Goal: Task Accomplishment & Management: Manage account settings

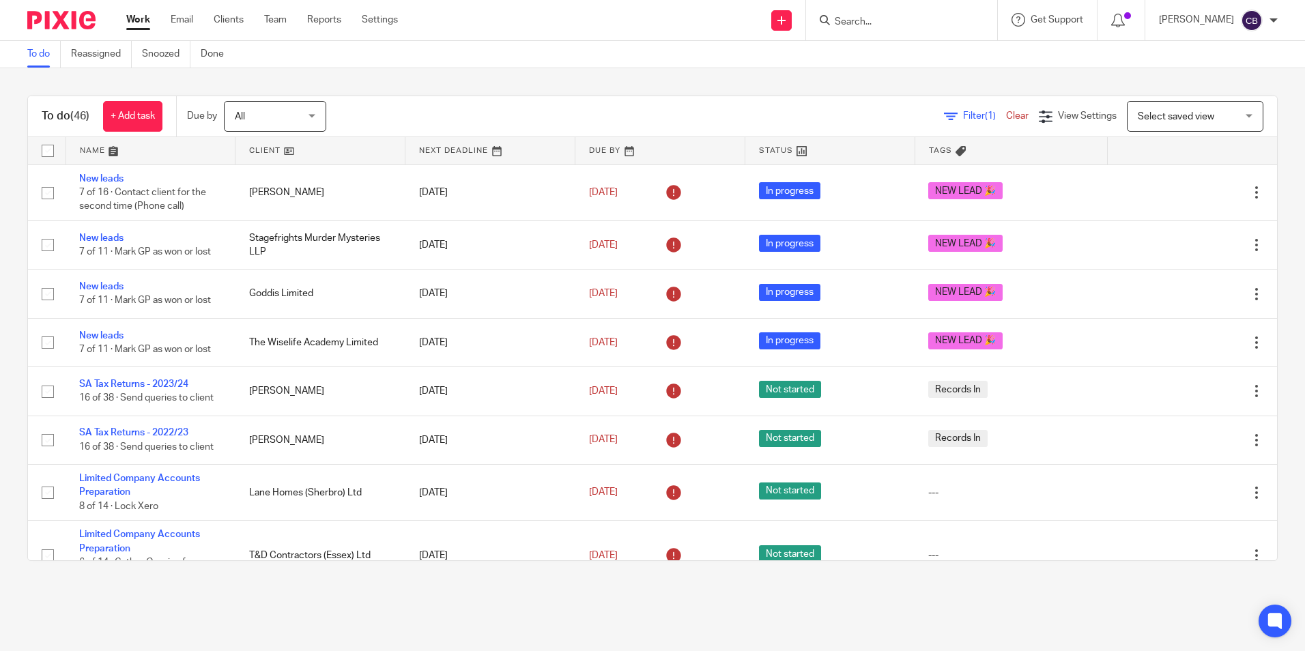
drag, startPoint x: 947, startPoint y: 120, endPoint x: 918, endPoint y: 134, distance: 32.7
click at [963, 120] on span "Filter (1)" at bounding box center [984, 116] width 43 height 10
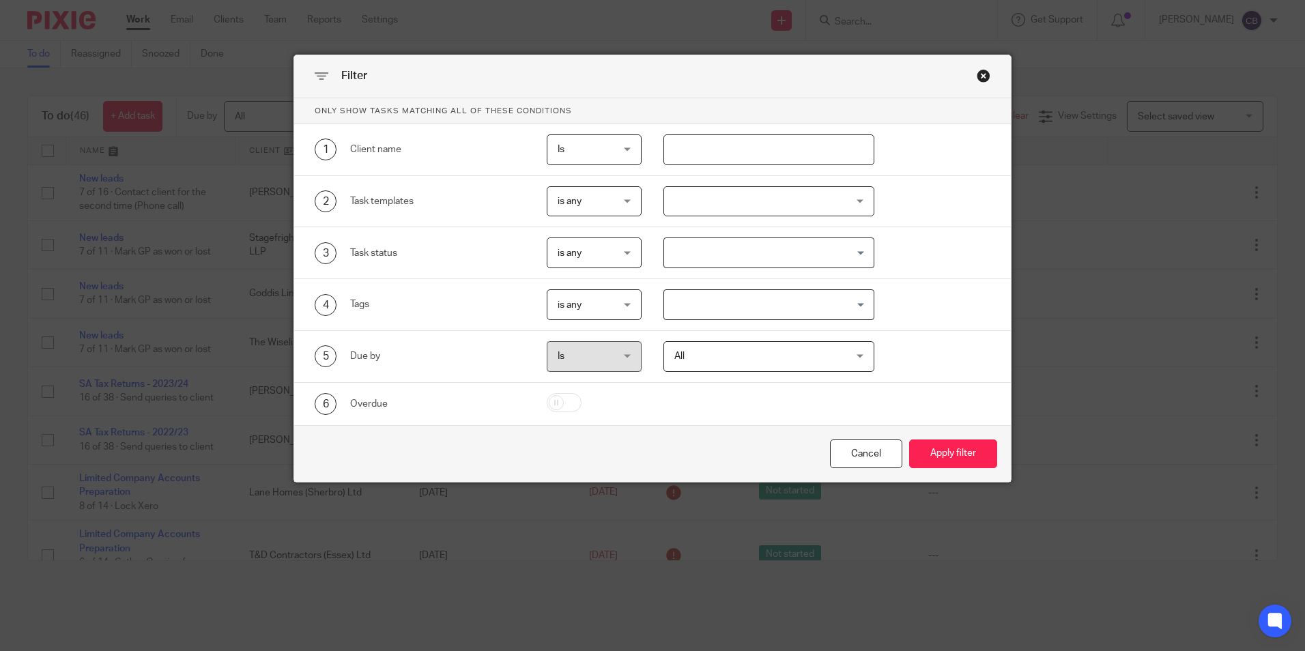
click at [735, 158] on input "text" at bounding box center [768, 149] width 211 height 31
type input "origina"
click at [909, 440] on button "Apply filter" at bounding box center [953, 454] width 88 height 29
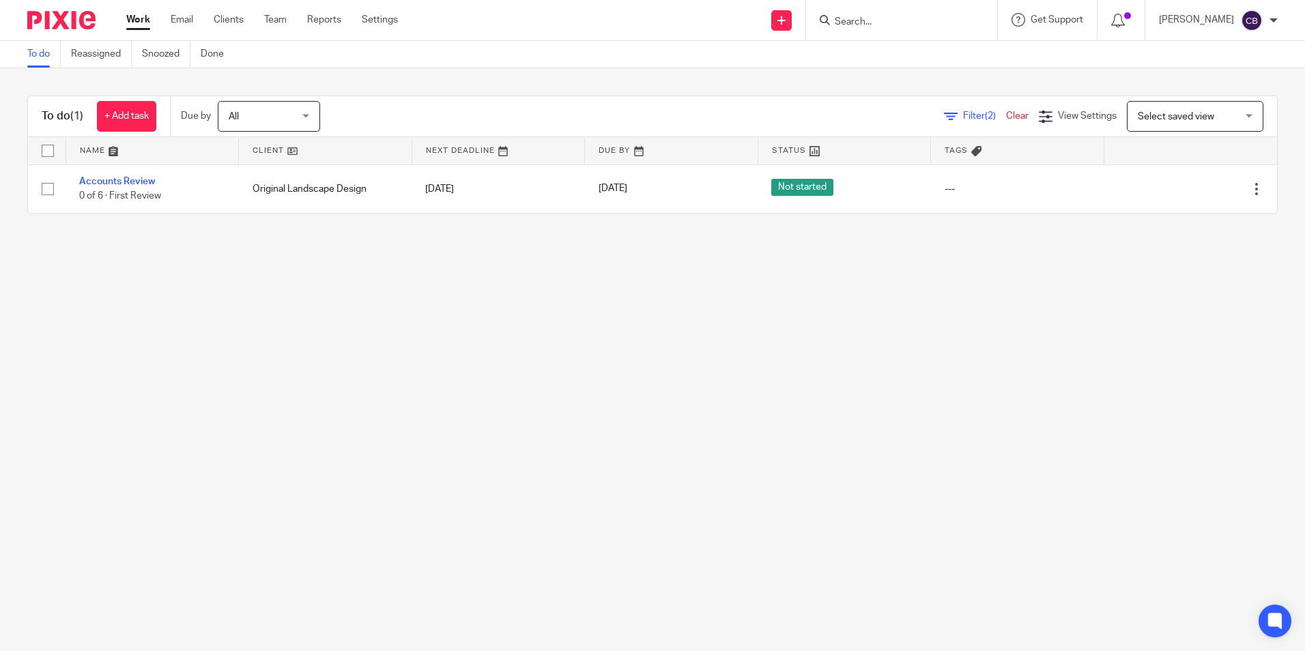
click at [526, 245] on main "To do Reassigned Snoozed Done To do (1) + Add task Due by All All [DATE] [DATE]…" at bounding box center [652, 325] width 1305 height 651
click at [411, 251] on main "To do Reassigned Snoozed Done To do (1) + Add task Due by All All [DATE] [DATE]…" at bounding box center [652, 325] width 1305 height 651
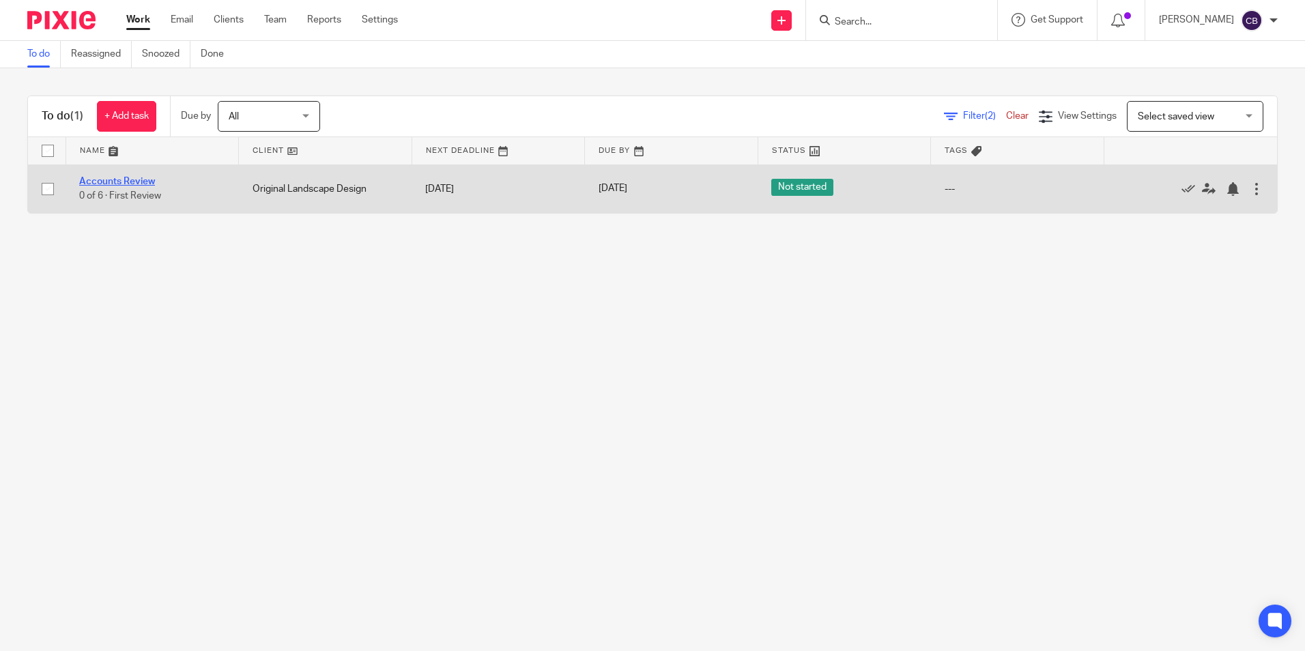
click at [124, 184] on link "Accounts Review" at bounding box center [117, 182] width 76 height 10
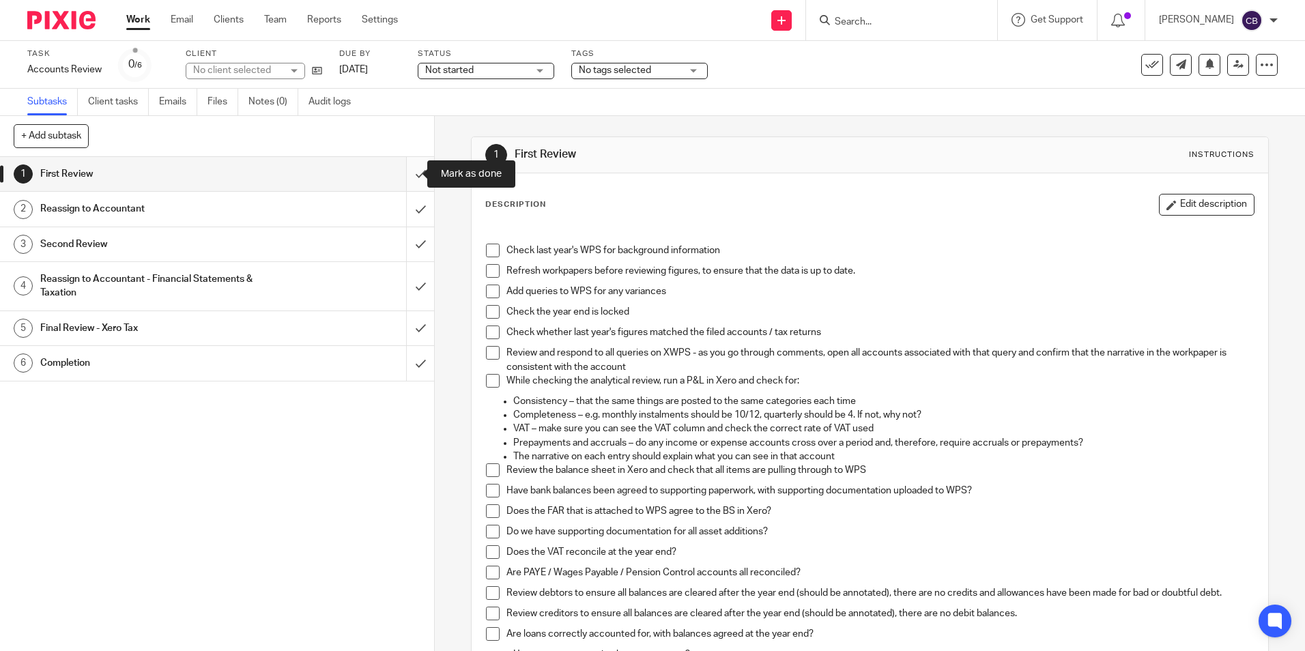
click at [402, 178] on input "submit" at bounding box center [217, 174] width 434 height 34
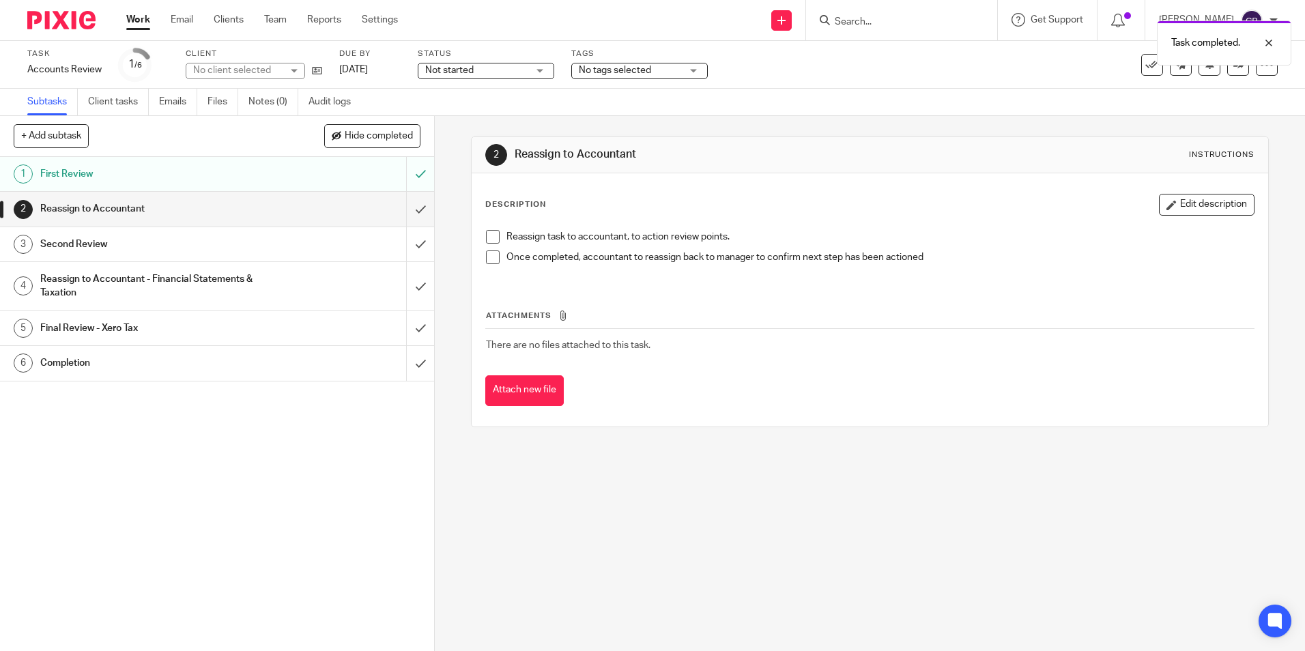
click at [1172, 205] on button "Edit description" at bounding box center [1207, 205] width 96 height 22
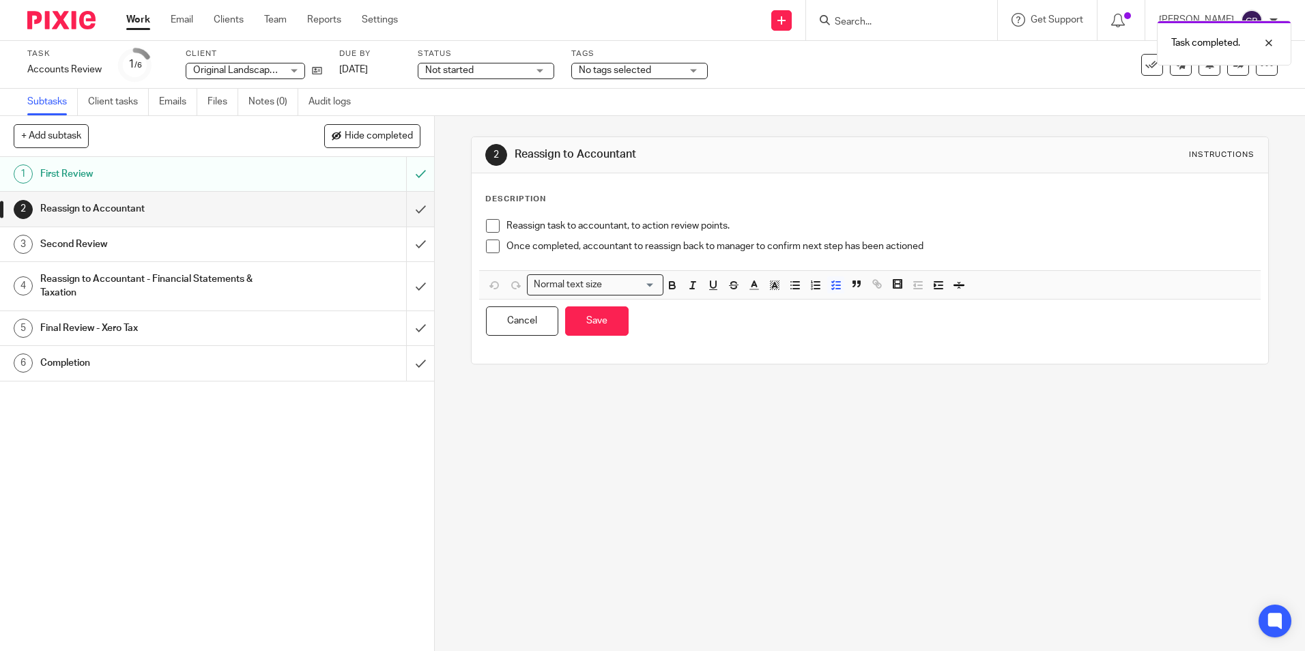
click at [622, 338] on div "Cancel Save You have unsaved changes" at bounding box center [869, 321] width 781 height 43
click at [604, 328] on button "Save" at bounding box center [596, 320] width 63 height 29
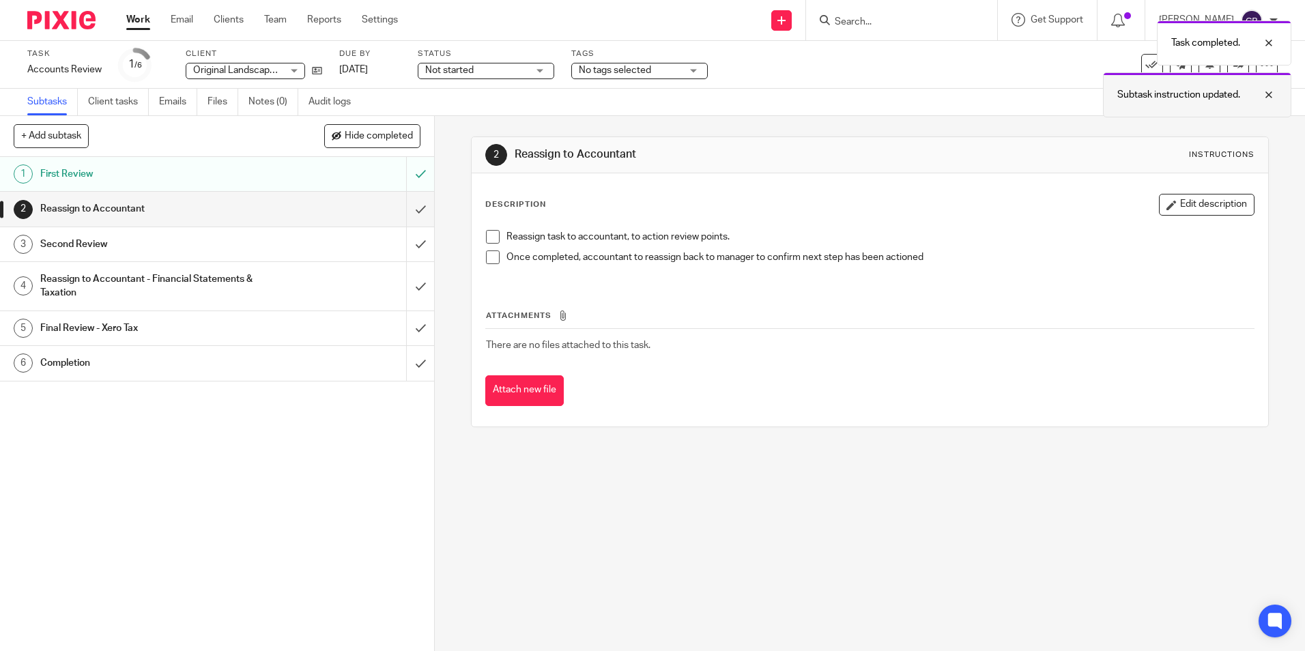
click at [1266, 87] on div at bounding box center [1258, 95] width 37 height 16
click at [1225, 69] on div "Task completed." at bounding box center [972, 66] width 639 height 104
click at [1233, 69] on icon at bounding box center [1238, 64] width 10 height 10
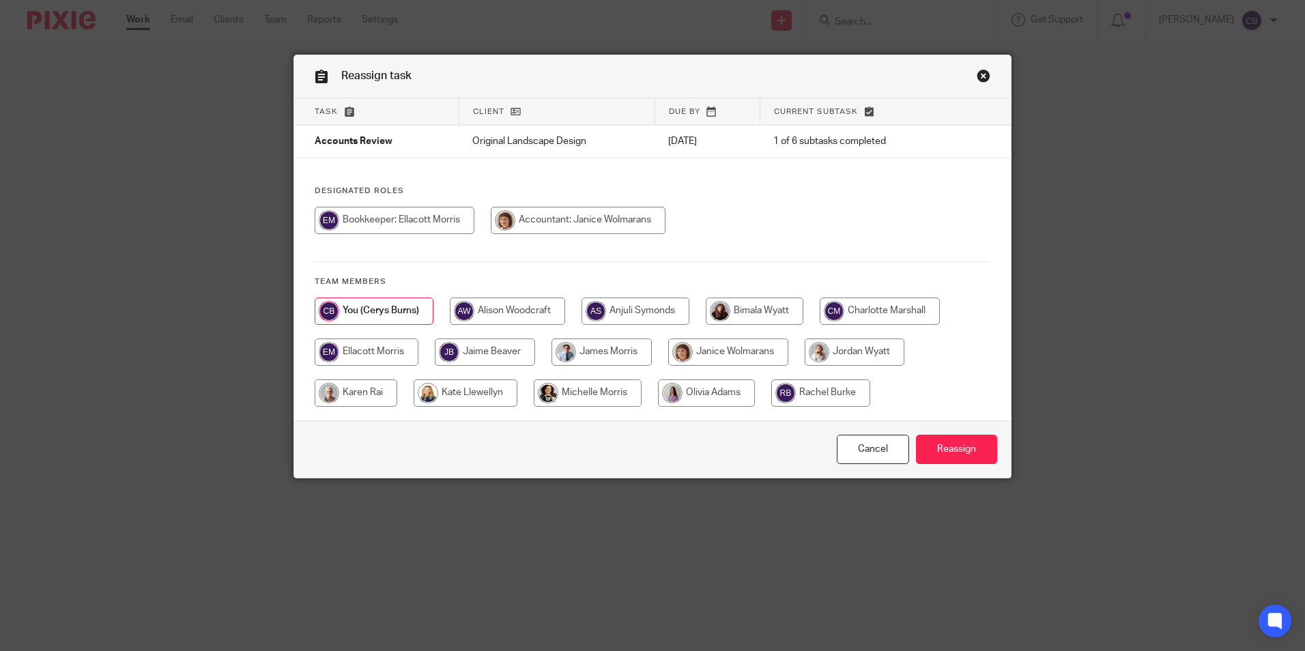
click at [604, 226] on input "radio" at bounding box center [578, 220] width 175 height 27
radio input "true"
click at [973, 441] on input "Reassign" at bounding box center [956, 449] width 81 height 29
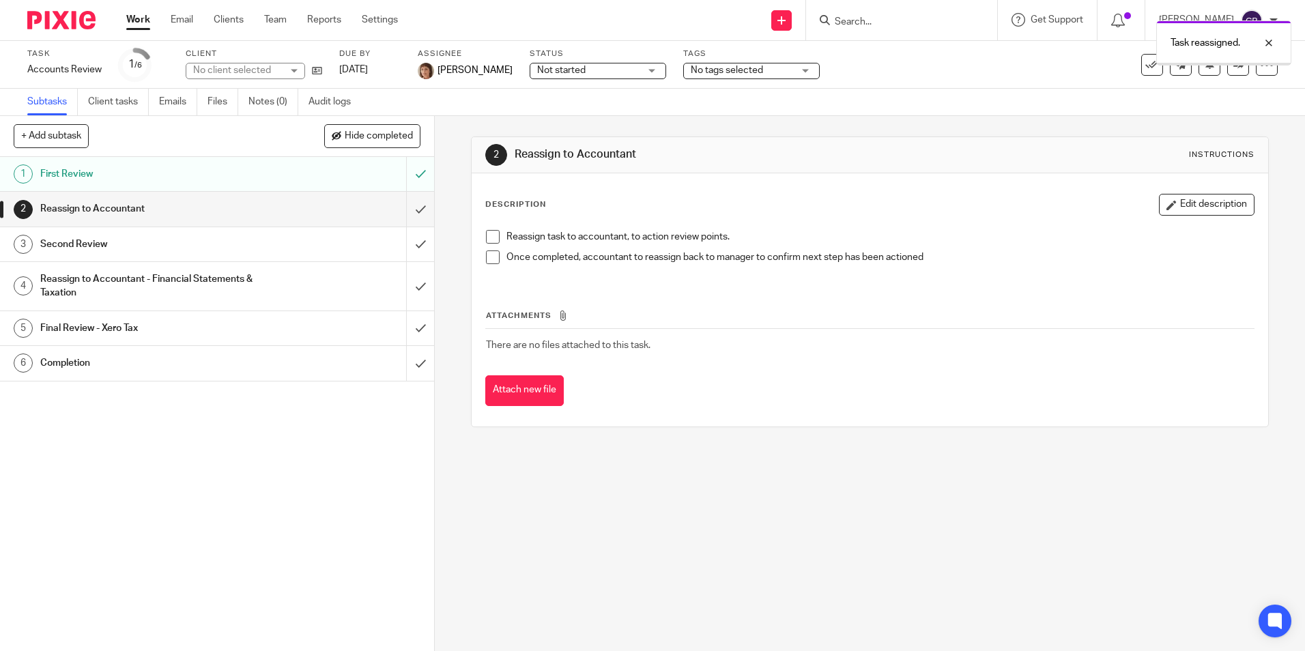
click at [717, 513] on div "2 Reassign to Accountant Instructions Description Edit description Reassign tas…" at bounding box center [870, 383] width 870 height 535
drag, startPoint x: 645, startPoint y: 539, endPoint x: 633, endPoint y: 540, distance: 12.4
click at [642, 540] on div "2 Reassign to Accountant Instructions Description Edit description Reassign tas…" at bounding box center [870, 383] width 870 height 535
click at [625, 545] on div "2 Reassign to Accountant Instructions Description Edit description Reassign tas…" at bounding box center [870, 383] width 870 height 535
drag, startPoint x: 650, startPoint y: 477, endPoint x: 592, endPoint y: 549, distance: 92.7
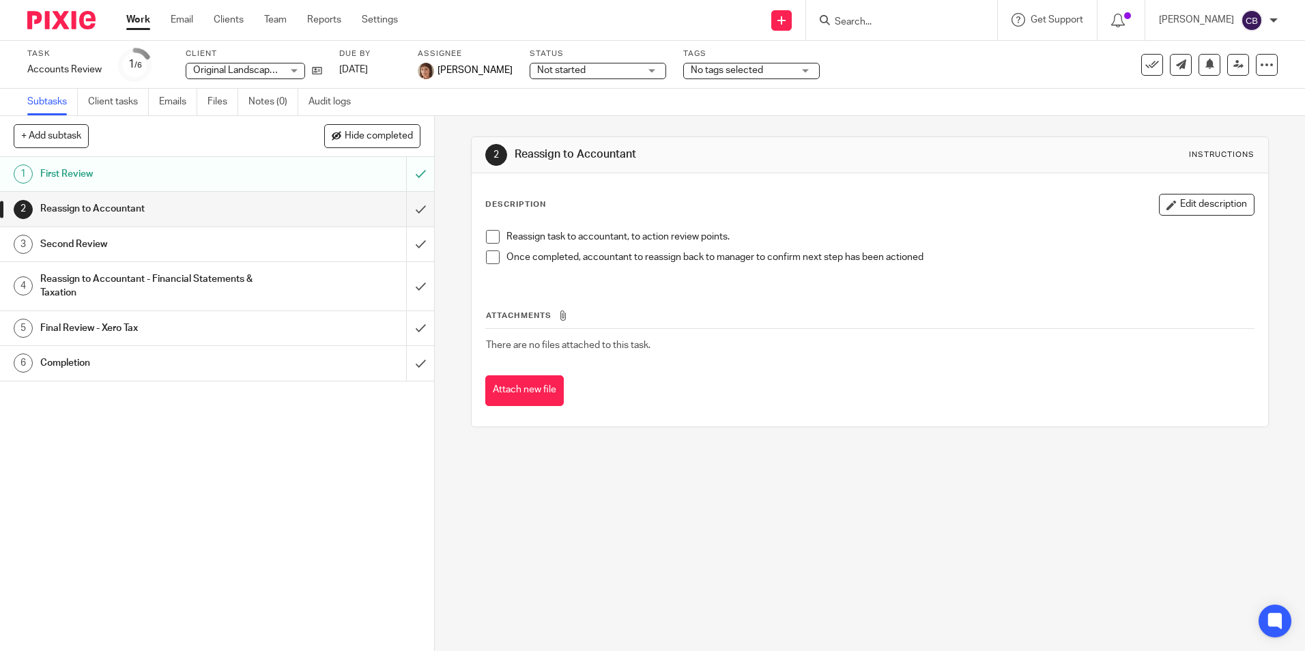
click at [641, 485] on div "2 Reassign to Accountant Instructions Description Edit description Reassign tas…" at bounding box center [870, 383] width 870 height 535
